Goal: Register for event/course

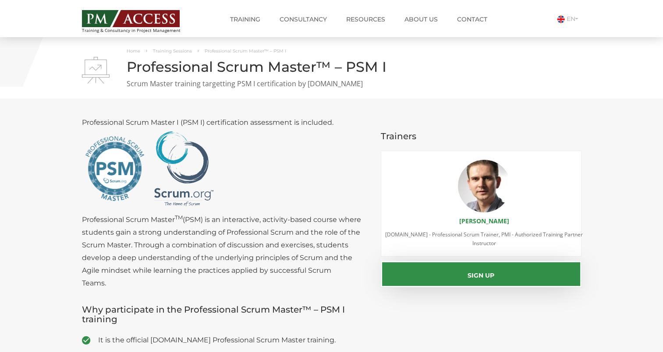
click at [432, 23] on link "About us" at bounding box center [421, 20] width 46 height 18
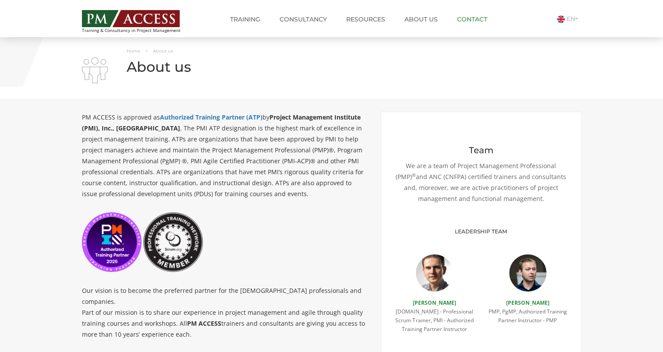
click at [479, 16] on link "Contact" at bounding box center [472, 20] width 43 height 18
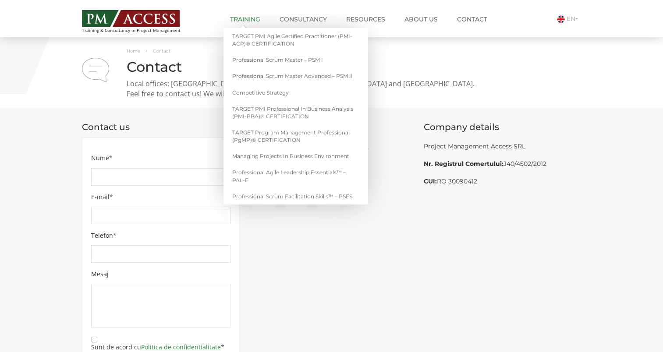
click at [257, 19] on link "Training" at bounding box center [245, 20] width 43 height 18
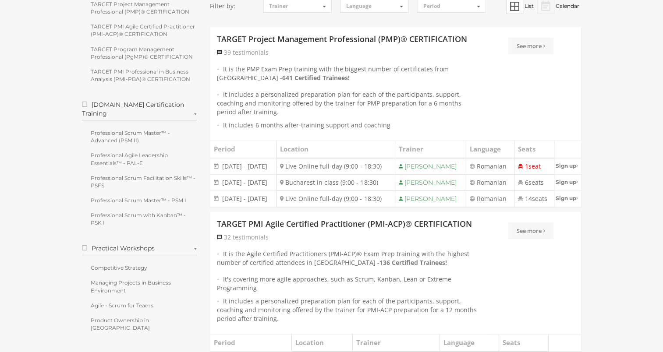
scroll to position [175, 0]
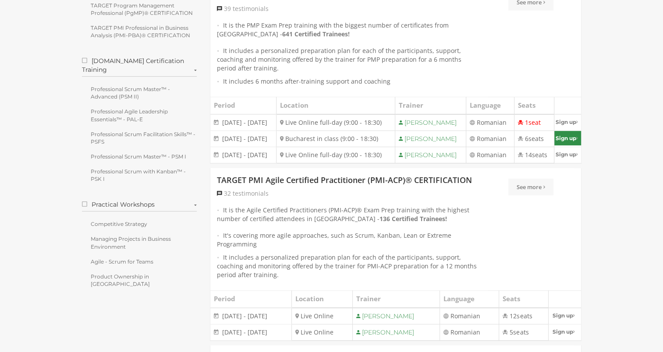
click at [568, 145] on link "Sign up" at bounding box center [567, 138] width 26 height 14
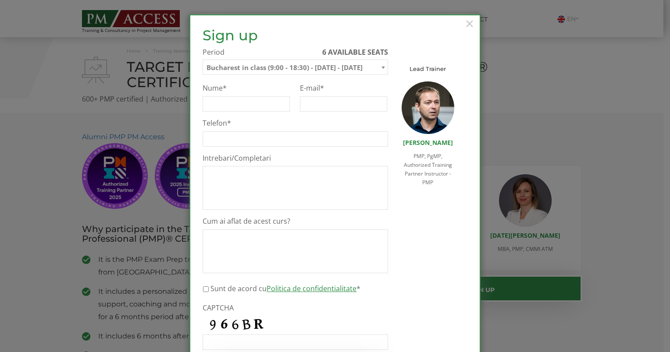
select select "Bucharest in class (9:00 - 18:30) - [DATE] - [DATE]"
click at [467, 24] on span "×" at bounding box center [469, 23] width 11 height 24
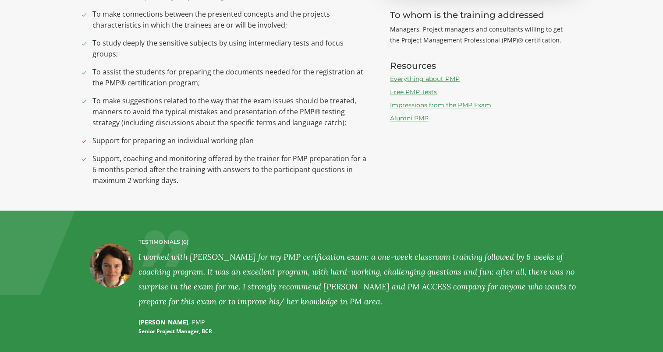
scroll to position [657, 0]
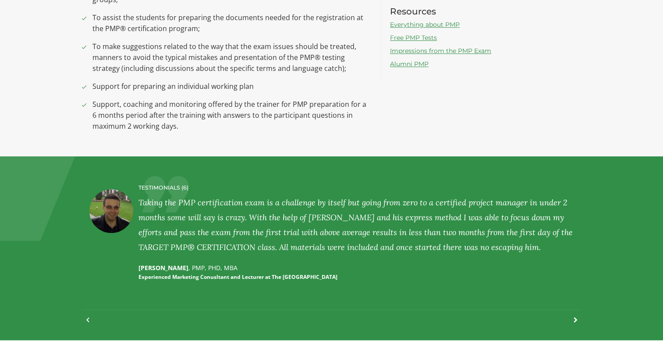
click at [572, 315] on div at bounding box center [571, 324] width 12 height 19
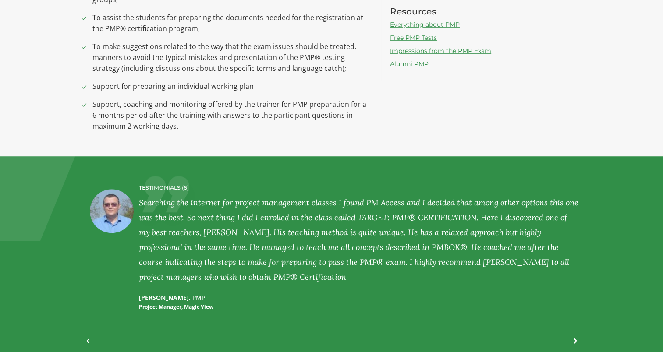
click at [573, 336] on div at bounding box center [571, 345] width 12 height 19
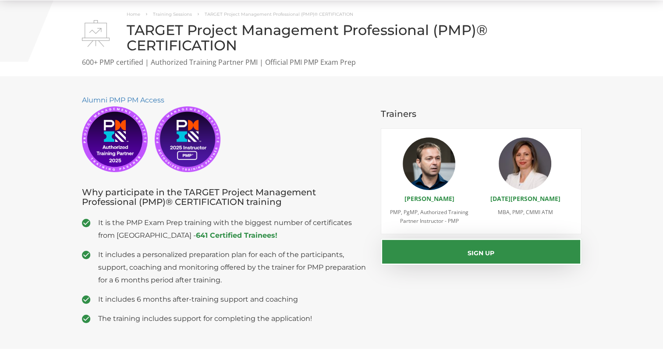
scroll to position [0, 0]
